Goal: Task Accomplishment & Management: Manage account settings

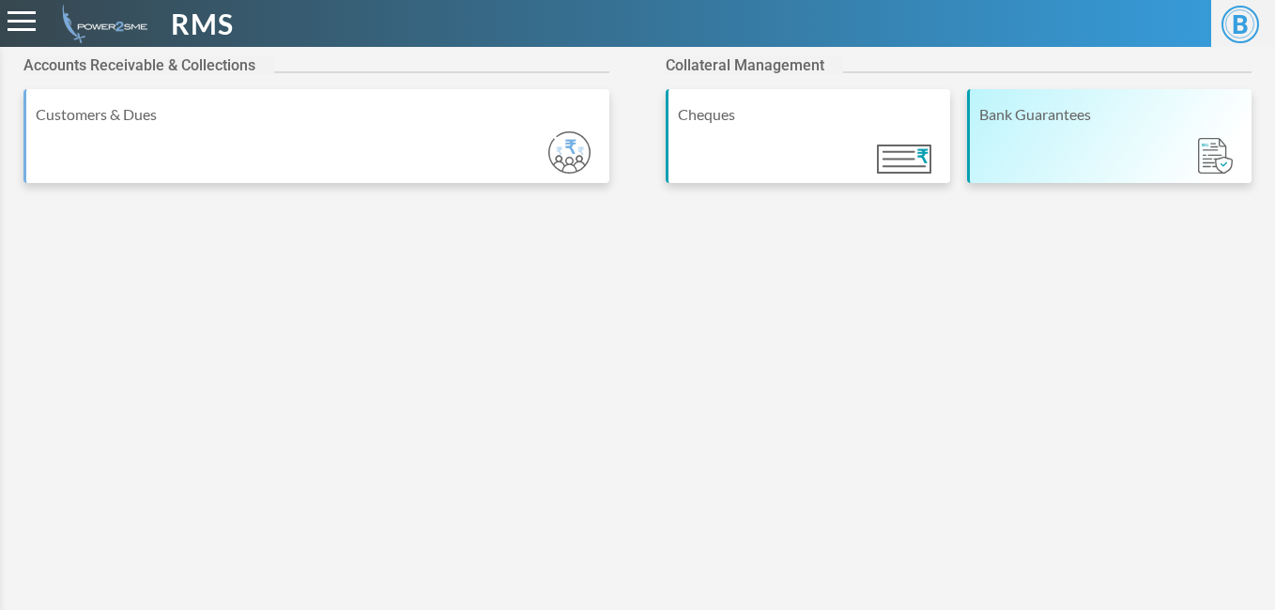
click at [1020, 122] on div "Bank Guarantees" at bounding box center [1110, 114] width 263 height 23
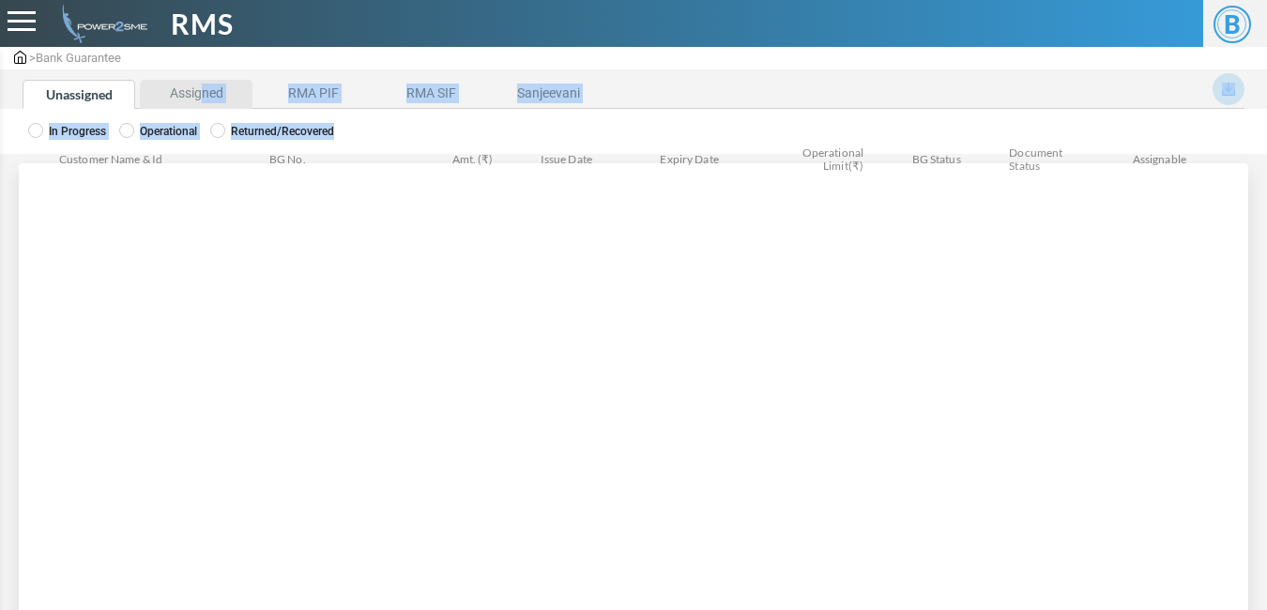
drag, startPoint x: 0, startPoint y: 0, endPoint x: 202, endPoint y: 99, distance: 225.0
click at [202, 99] on div "Unassigned Assigned RMA PIF RMA SIF Sanjeevani BG Summary Invoice Mapping Expor…" at bounding box center [633, 375] width 1267 height 604
click at [202, 99] on li "Assigned" at bounding box center [196, 94] width 113 height 29
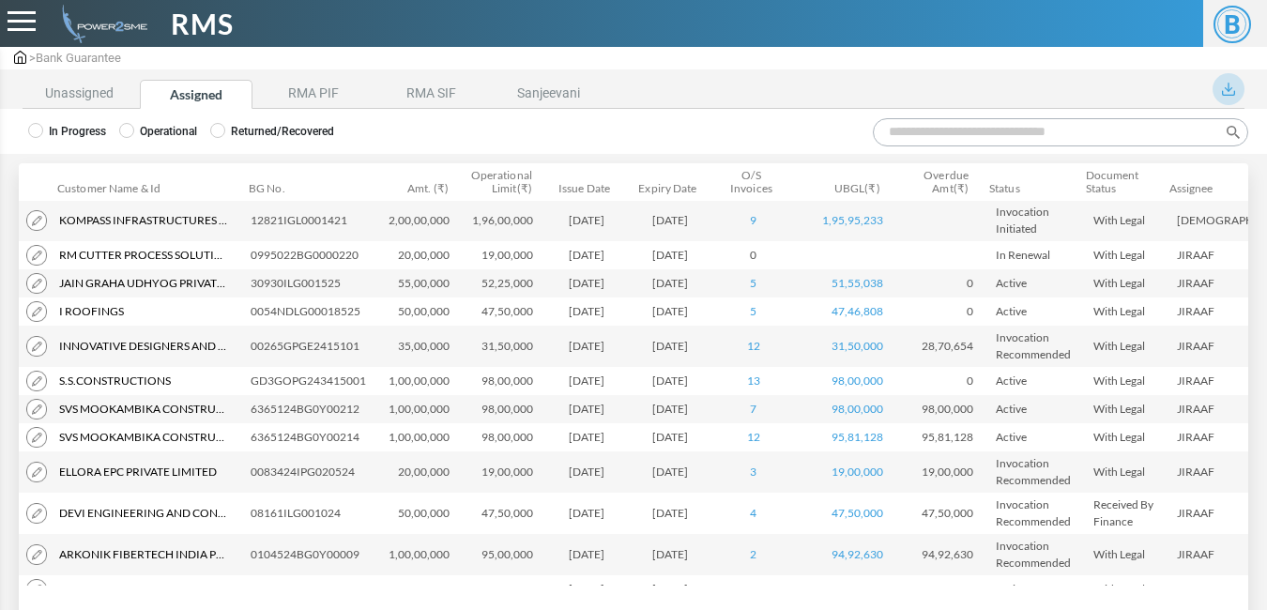
click at [32, 211] on img at bounding box center [36, 220] width 21 height 21
